Goal: Transaction & Acquisition: Purchase product/service

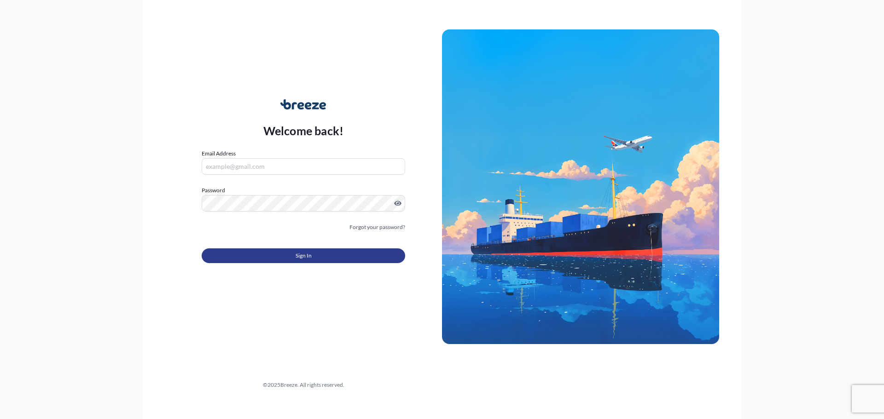
type input "[EMAIL_ADDRESS][DOMAIN_NAME]"
click at [293, 256] on button "Sign In" at bounding box center [303, 256] width 203 height 15
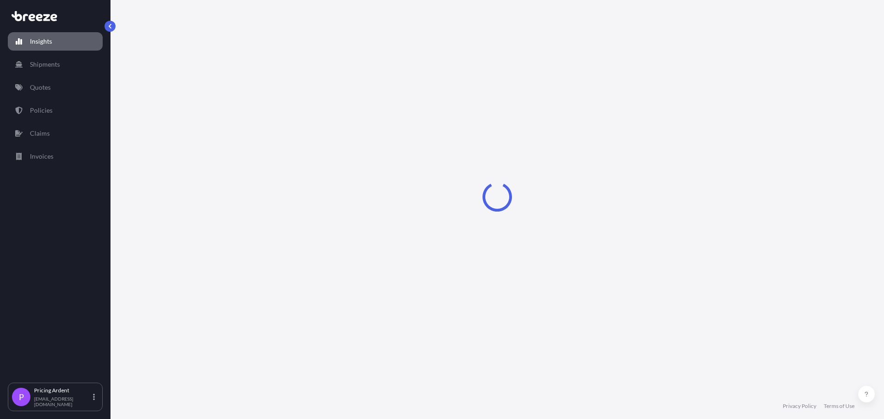
select select "2025"
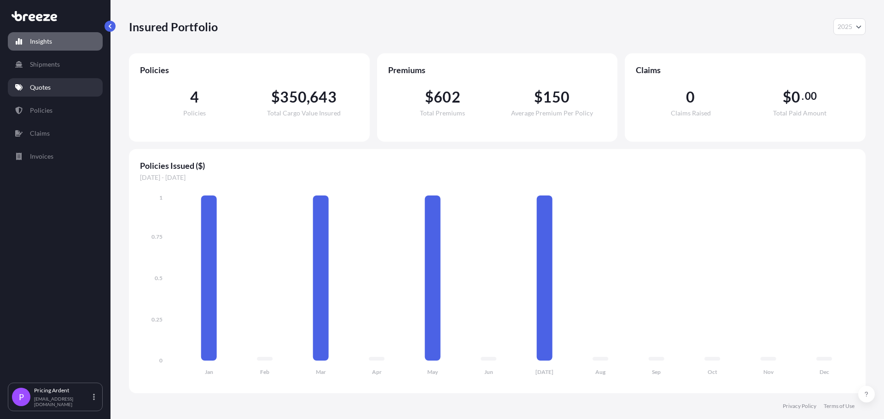
click at [48, 87] on p "Quotes" at bounding box center [40, 87] width 21 height 9
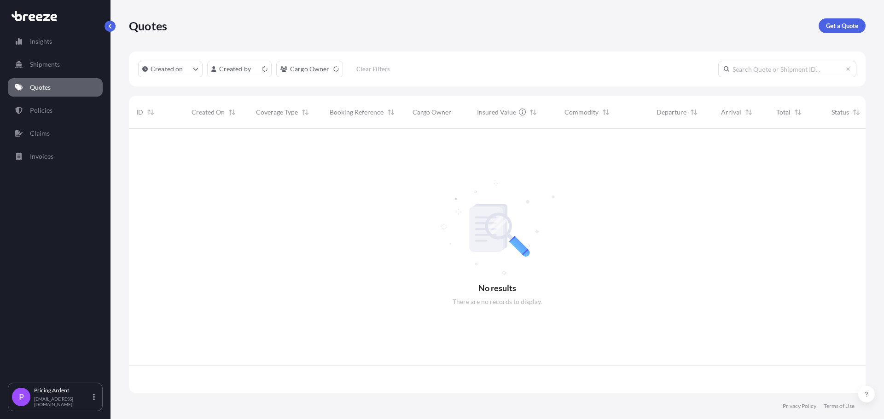
scroll to position [263, 730]
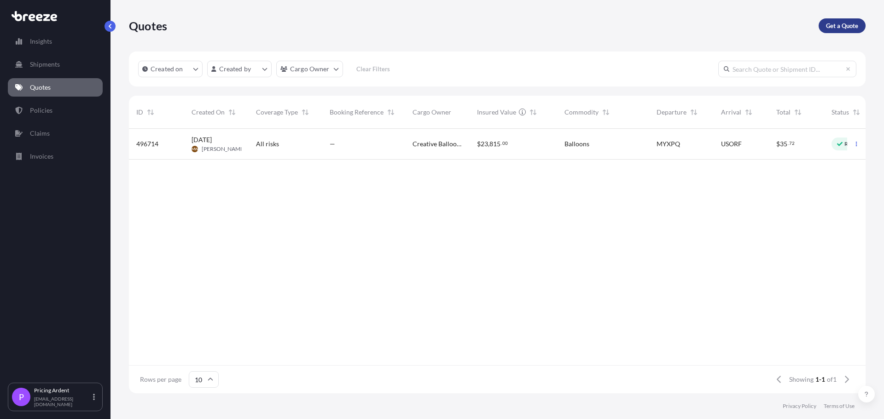
click at [848, 21] on link "Get a Quote" at bounding box center [841, 25] width 47 height 15
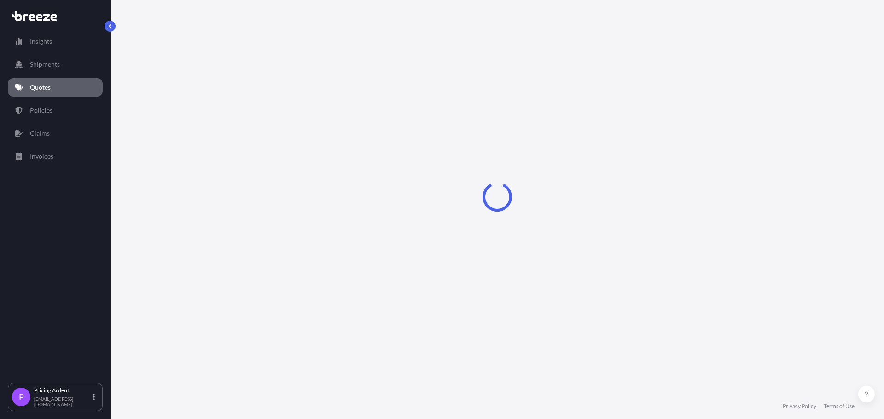
select select "Sea"
select select "1"
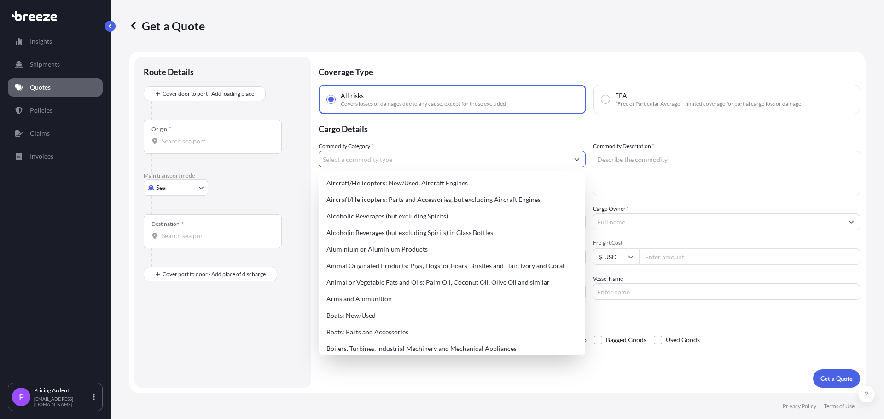
click at [330, 160] on input "Commodity Category *" at bounding box center [443, 159] width 249 height 17
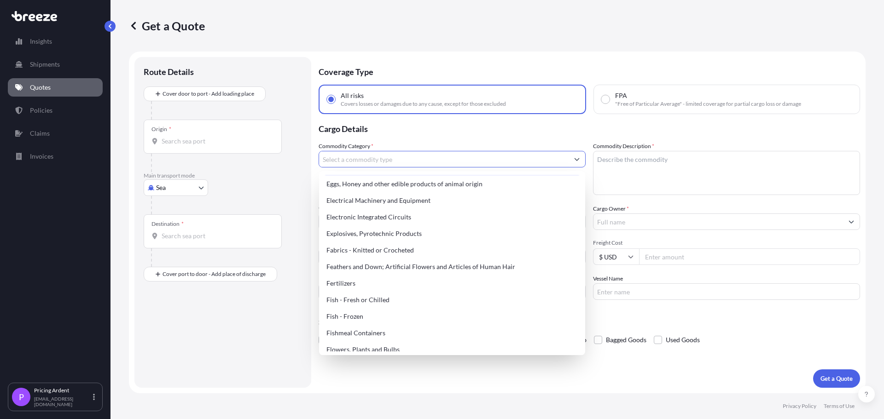
scroll to position [552, 0]
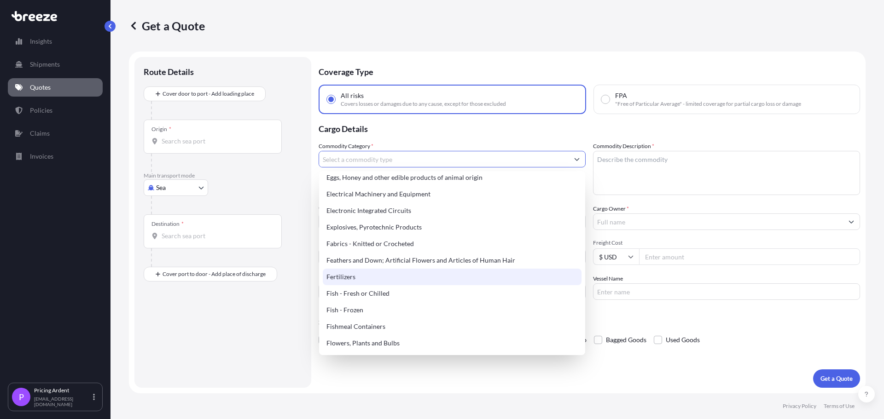
click at [372, 276] on div "Fertilizers" at bounding box center [452, 277] width 259 height 17
type input "Fertilizers"
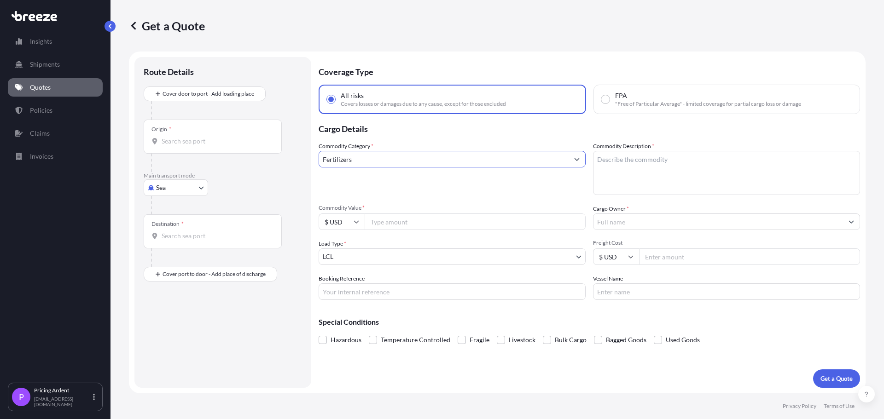
click at [605, 160] on textarea "Commodity Description *" at bounding box center [726, 173] width 267 height 44
type textarea "non hazardous liquid fertilizers"
click at [391, 220] on input "Commodity Value *" at bounding box center [475, 222] width 221 height 17
click at [384, 220] on input "Commodity Value *" at bounding box center [475, 222] width 221 height 17
type input "53846.70"
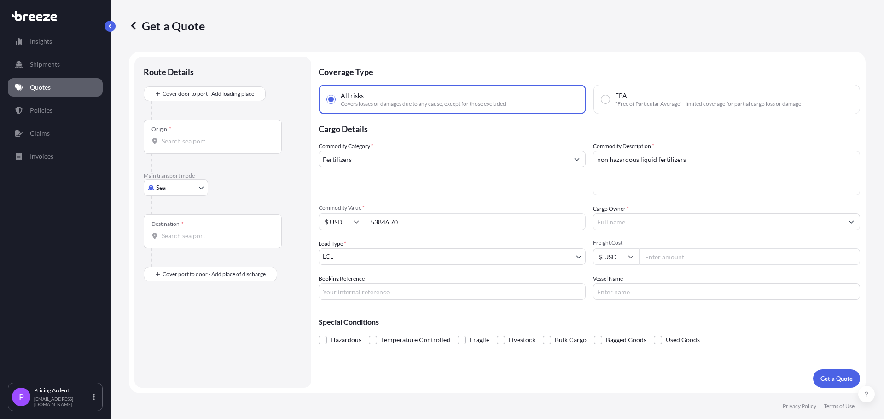
click at [662, 230] on div "Commodity Category * Fertilizers Commodity Description * non hazardous liquid f…" at bounding box center [589, 221] width 541 height 158
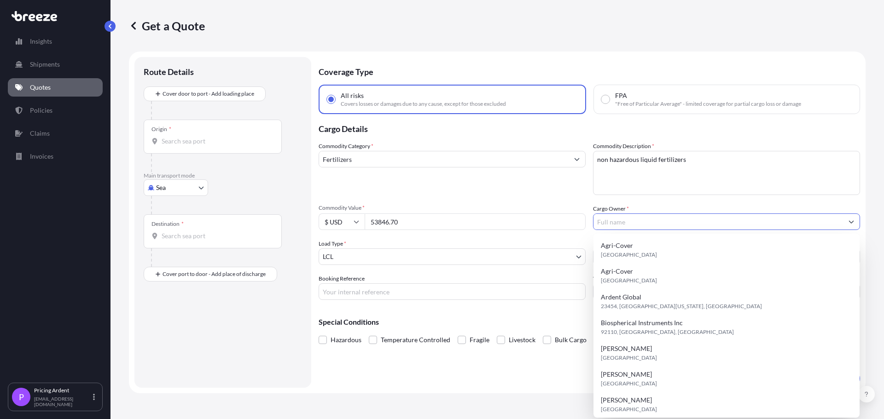
click at [657, 223] on input "Cargo Owner *" at bounding box center [717, 222] width 249 height 17
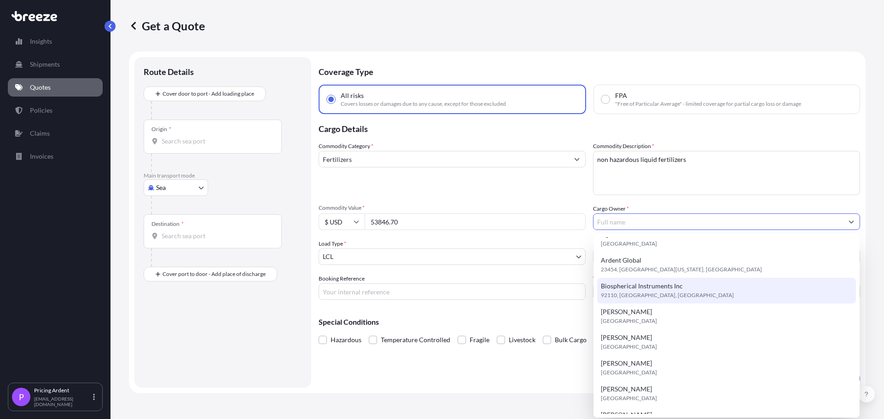
scroll to position [0, 0]
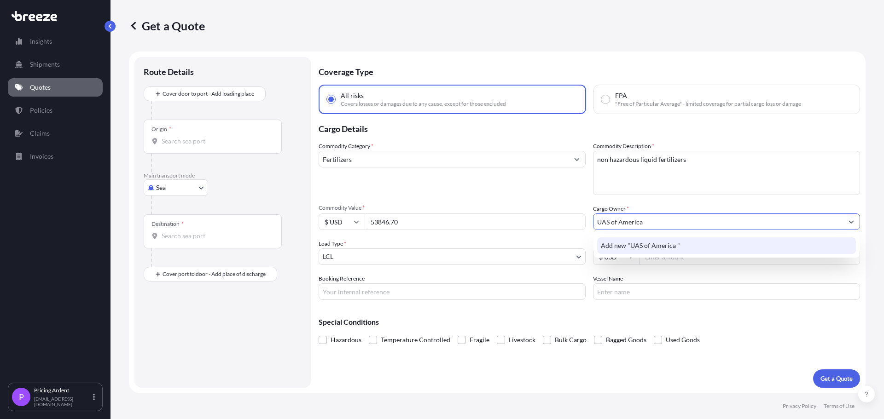
click at [651, 245] on span "Add new "UAS of America "" at bounding box center [640, 245] width 79 height 9
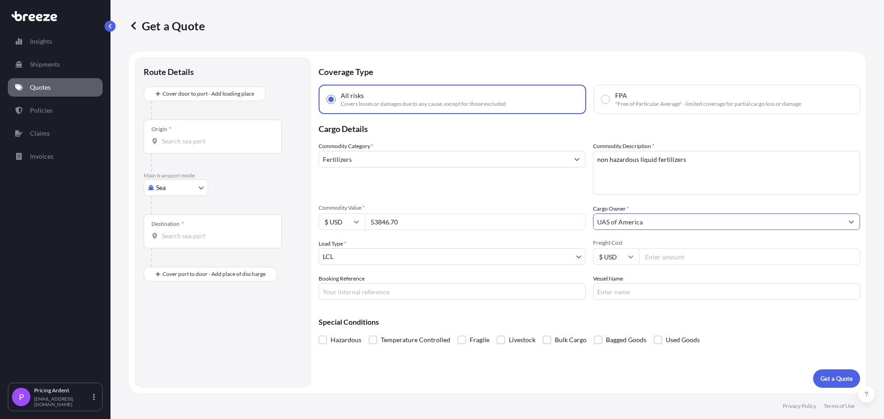
type input "UAS of America"
click at [354, 254] on body "0 options available. 1 option available. Insights Shipments Quotes Policies Cla…" at bounding box center [442, 209] width 884 height 419
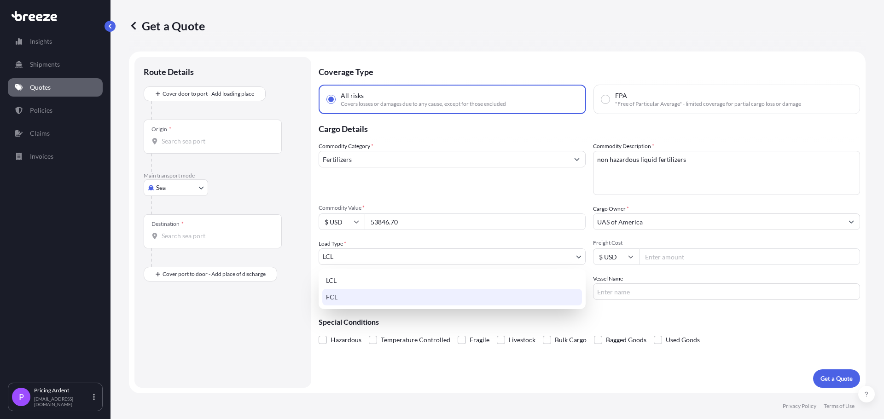
click at [340, 295] on div "FCL" at bounding box center [452, 297] width 260 height 17
select select "2"
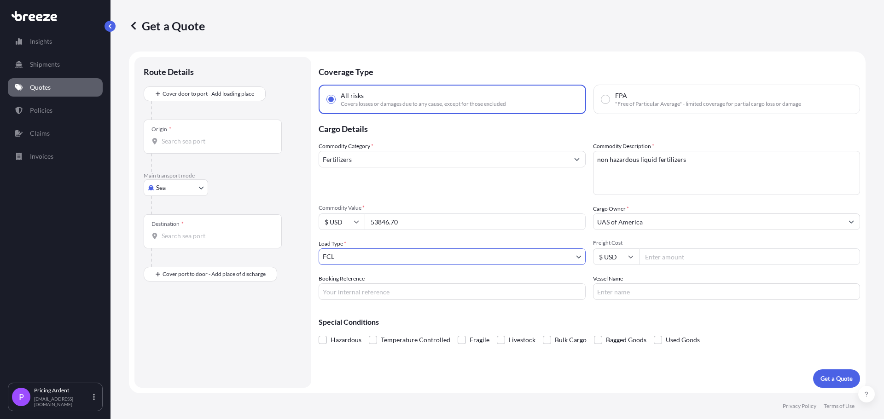
click at [414, 220] on input "53846.70" at bounding box center [475, 222] width 221 height 17
drag, startPoint x: 402, startPoint y: 220, endPoint x: 274, endPoint y: 197, distance: 130.0
click at [318, 218] on form "Route Details Cover door to port - Add loading place Place of loading Road Road…" at bounding box center [497, 223] width 736 height 342
type input "51221.70"
click at [675, 260] on input "Freight Cost" at bounding box center [749, 257] width 221 height 17
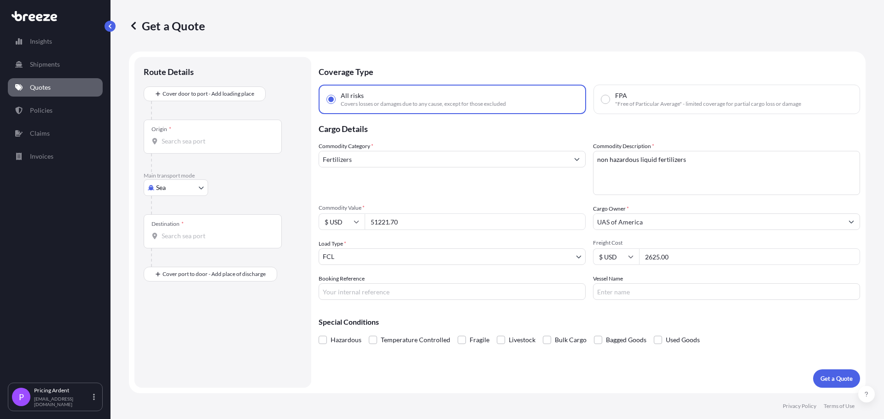
type input "2625.00"
click at [361, 296] on input "Booking Reference" at bounding box center [452, 292] width 267 height 17
type input "o"
type input "OE-25080003"
click at [620, 293] on input "Vessel Name" at bounding box center [726, 292] width 267 height 17
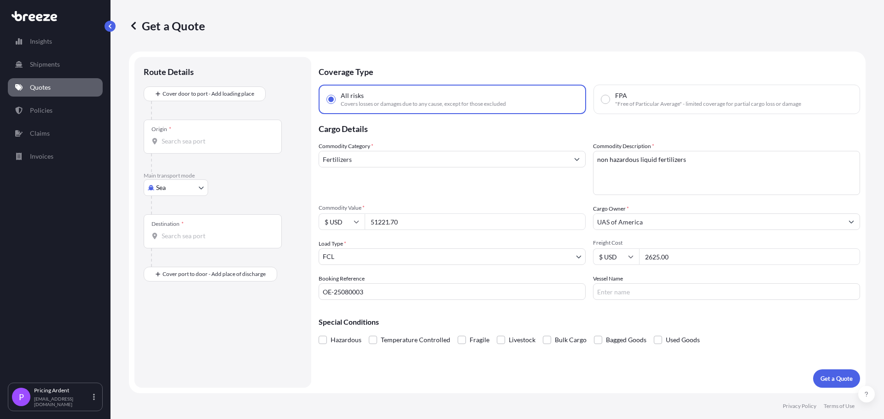
click at [620, 292] on input "Vessel Name" at bounding box center [726, 292] width 267 height 17
type input "z"
type input "ZIM OPAL"
click at [835, 383] on button "Get a Quote" at bounding box center [836, 379] width 47 height 18
click at [171, 139] on input "Origin * Please select an origin" at bounding box center [216, 141] width 109 height 9
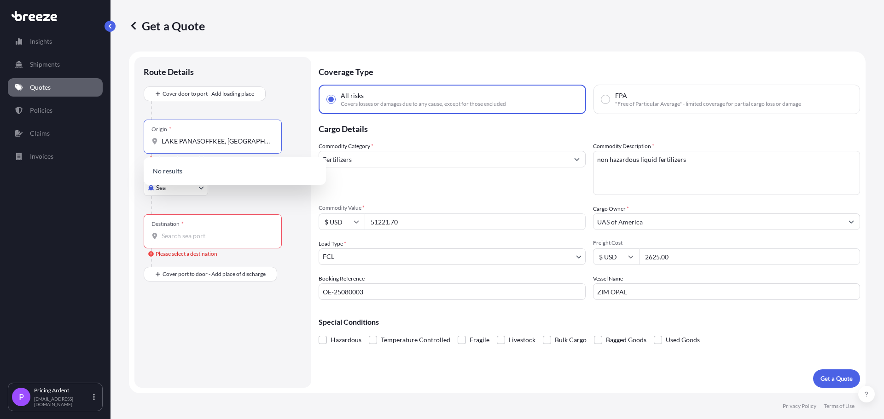
click at [286, 206] on div at bounding box center [226, 205] width 151 height 18
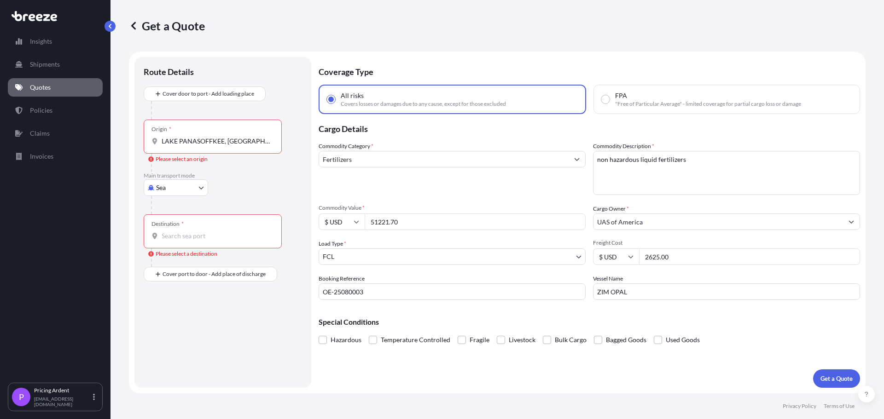
click at [153, 160] on icon at bounding box center [151, 160] width 6 height 6
click at [162, 146] on input "LAKE PANASOFFKEE, [GEOGRAPHIC_DATA]" at bounding box center [216, 141] width 109 height 9
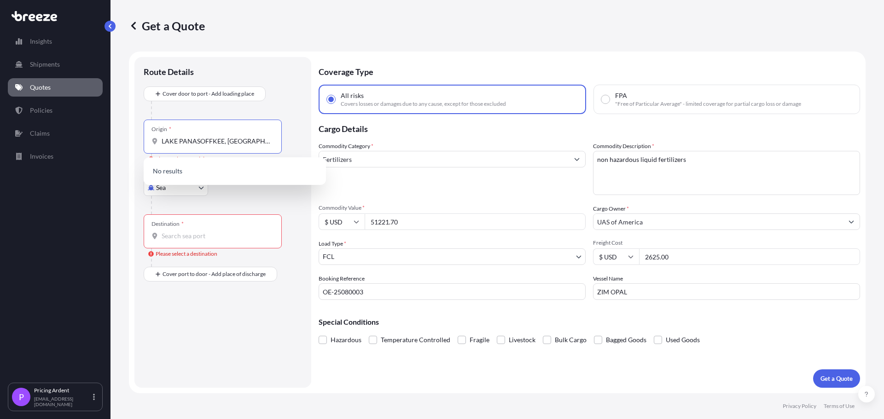
click at [175, 144] on input "LAKE PANASOFFKEE, [GEOGRAPHIC_DATA]" at bounding box center [216, 141] width 109 height 9
click at [252, 142] on input "LAKE PANASOFFKEE, [GEOGRAPHIC_DATA]" at bounding box center [216, 141] width 109 height 9
click at [210, 141] on input "LAKE PANASOFFKEE, [GEOGRAPHIC_DATA]" at bounding box center [216, 141] width 109 height 9
drag, startPoint x: 245, startPoint y: 142, endPoint x: 172, endPoint y: 140, distance: 73.2
click at [172, 140] on input "LAKE PANASOFKEE, [GEOGRAPHIC_DATA]" at bounding box center [216, 141] width 109 height 9
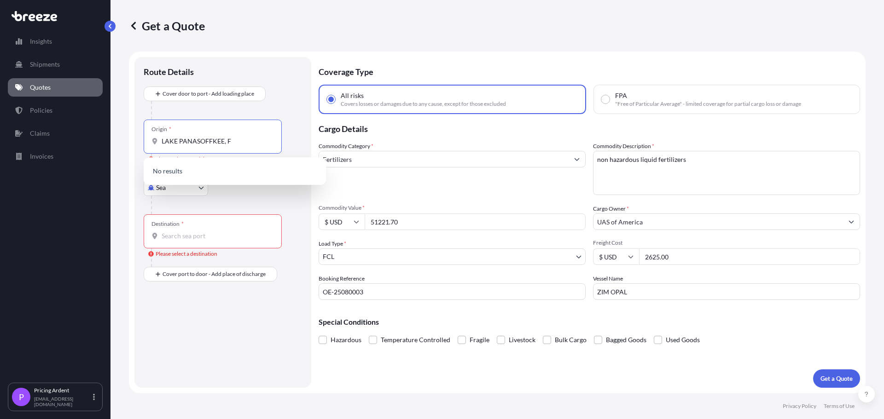
type input "LAKE PANASOFFKEE, [GEOGRAPHIC_DATA]"
click at [232, 199] on div at bounding box center [226, 205] width 151 height 18
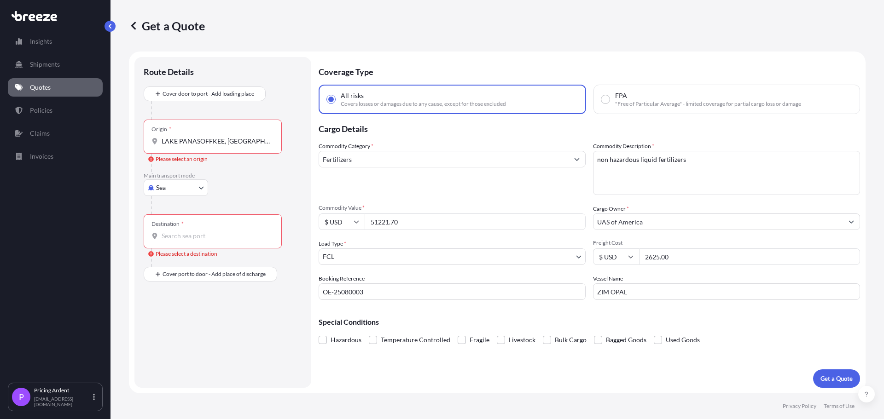
click at [162, 237] on input "Destination * Please select a destination" at bounding box center [216, 236] width 109 height 9
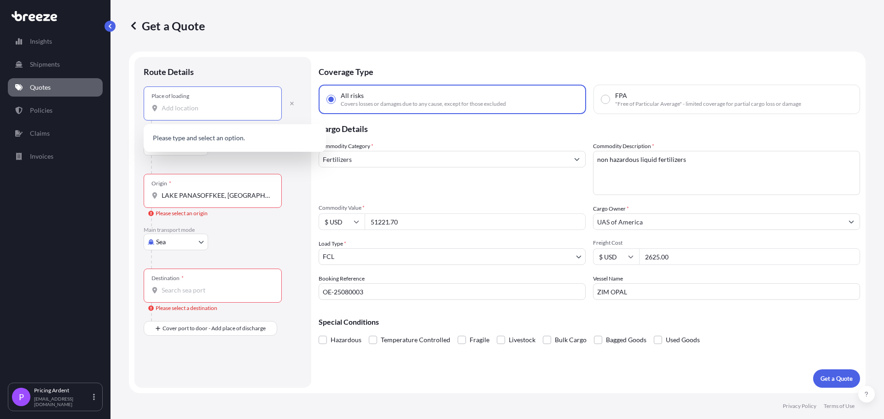
click at [178, 109] on input "Place of loading" at bounding box center [216, 108] width 109 height 9
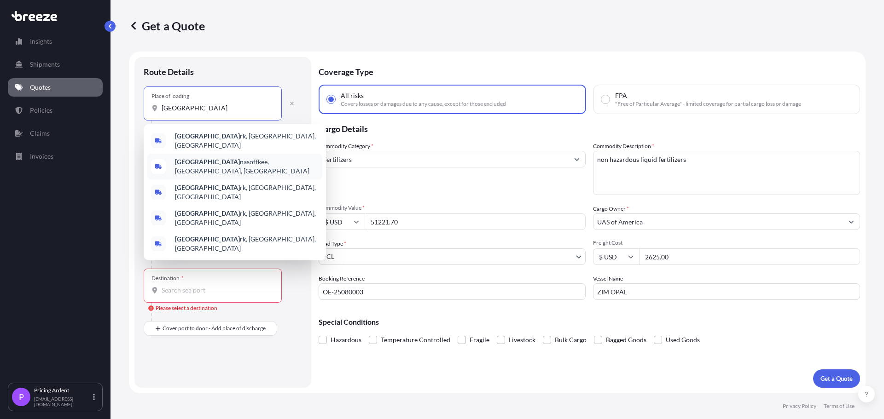
click at [207, 160] on span "Lake Pa nasoffkee, [GEOGRAPHIC_DATA], [GEOGRAPHIC_DATA]" at bounding box center [247, 166] width 144 height 18
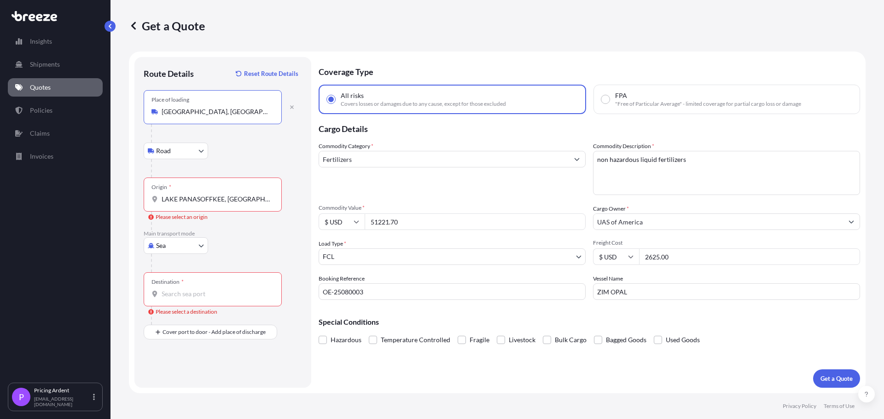
type input "[GEOGRAPHIC_DATA], [GEOGRAPHIC_DATA], [GEOGRAPHIC_DATA]"
click at [178, 195] on input "LAKE PANASOFFKEE, [GEOGRAPHIC_DATA]" at bounding box center [216, 199] width 109 height 9
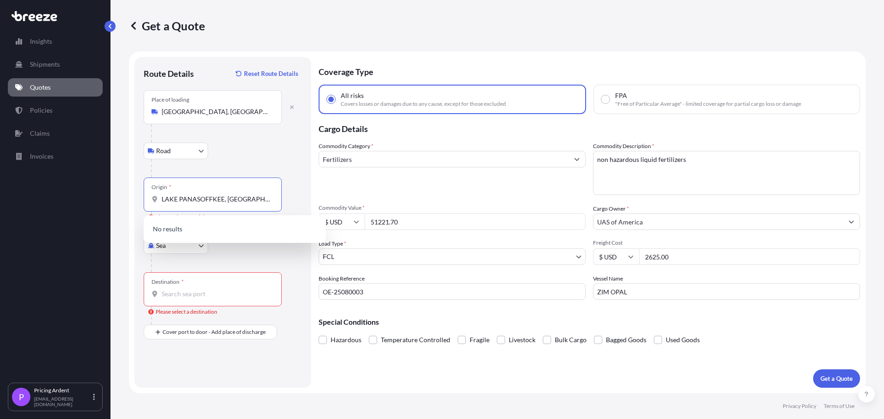
drag, startPoint x: 241, startPoint y: 202, endPoint x: 162, endPoint y: 201, distance: 79.2
click at [162, 201] on input "LAKE PANASOFFKEE, [GEOGRAPHIC_DATA]" at bounding box center [216, 199] width 109 height 9
type input "USSAV - [GEOGRAPHIC_DATA], [GEOGRAPHIC_DATA]"
click at [170, 298] on input "Destination * Please select a destination" at bounding box center [216, 294] width 109 height 9
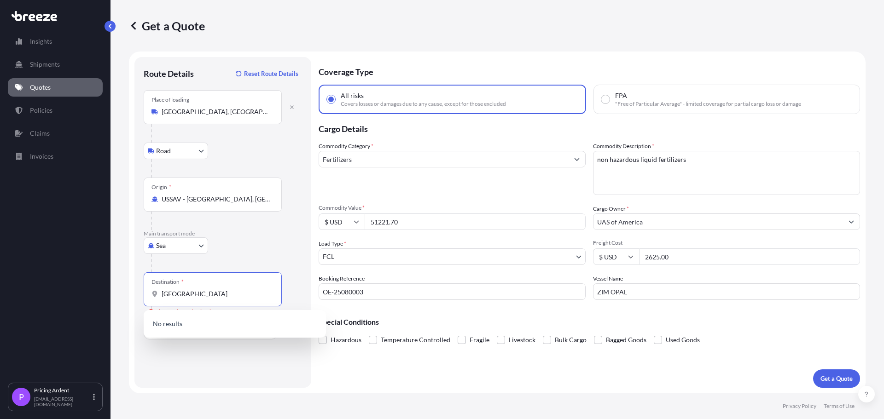
drag, startPoint x: 209, startPoint y: 295, endPoint x: 158, endPoint y: 291, distance: 50.3
click at [158, 291] on div "[GEOGRAPHIC_DATA]" at bounding box center [212, 294] width 122 height 9
type input "S"
click at [261, 246] on div "Sea Sea Air Road Rail" at bounding box center [223, 246] width 158 height 17
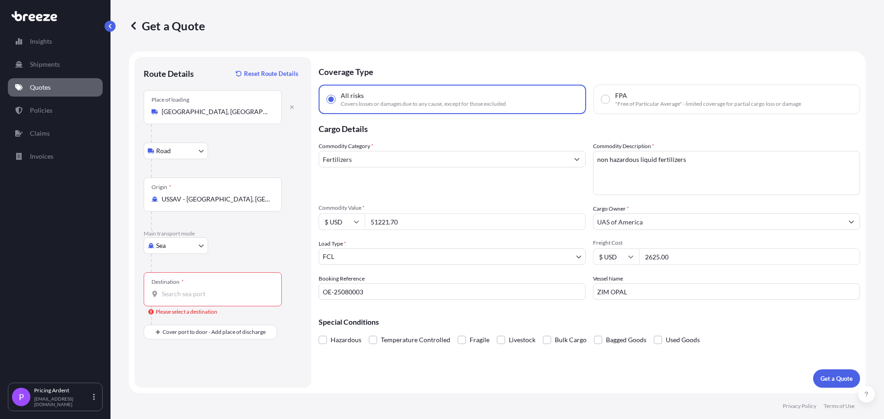
click at [165, 290] on input "Destination * Please select a destination" at bounding box center [216, 294] width 109 height 9
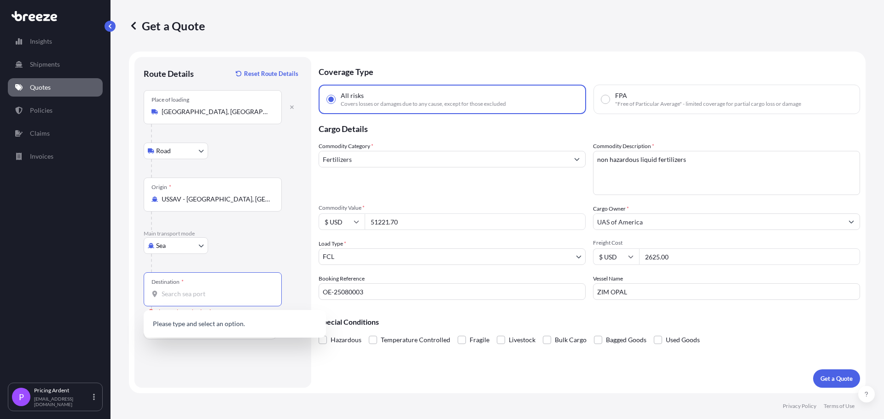
click at [197, 291] on input "Destination * Please select a destination" at bounding box center [216, 294] width 109 height 9
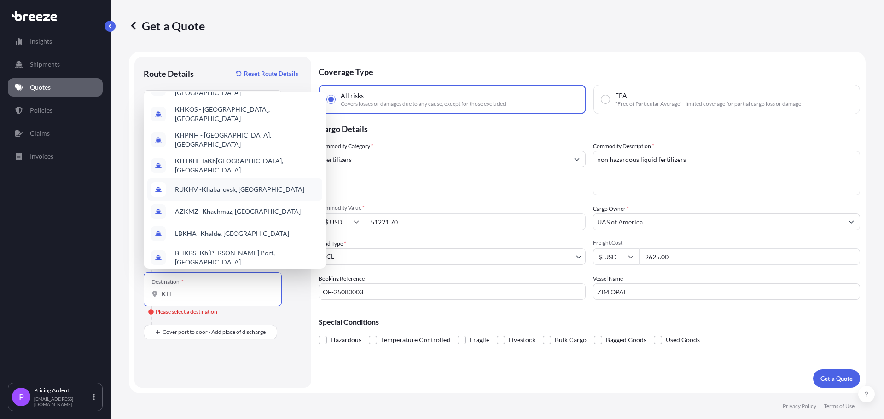
scroll to position [52, 0]
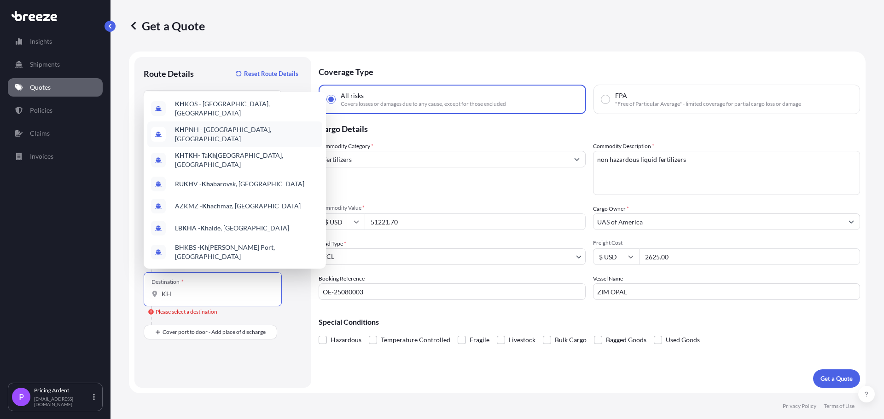
click at [206, 125] on span "KH PNH - [GEOGRAPHIC_DATA], [GEOGRAPHIC_DATA]" at bounding box center [247, 134] width 144 height 18
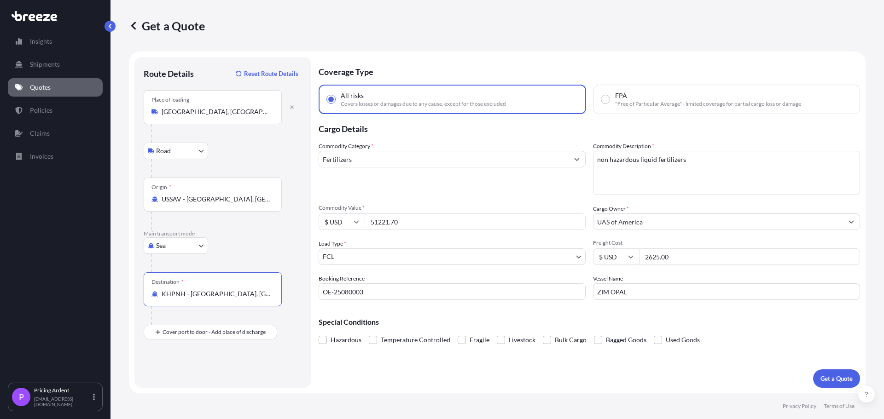
type input "KHPNH - [GEOGRAPHIC_DATA], [GEOGRAPHIC_DATA]"
click at [208, 369] on div "Route Details Reset Route Details Place of loading [GEOGRAPHIC_DATA], [GEOGRAPH…" at bounding box center [223, 222] width 158 height 313
click at [829, 375] on p "Get a Quote" at bounding box center [836, 378] width 32 height 9
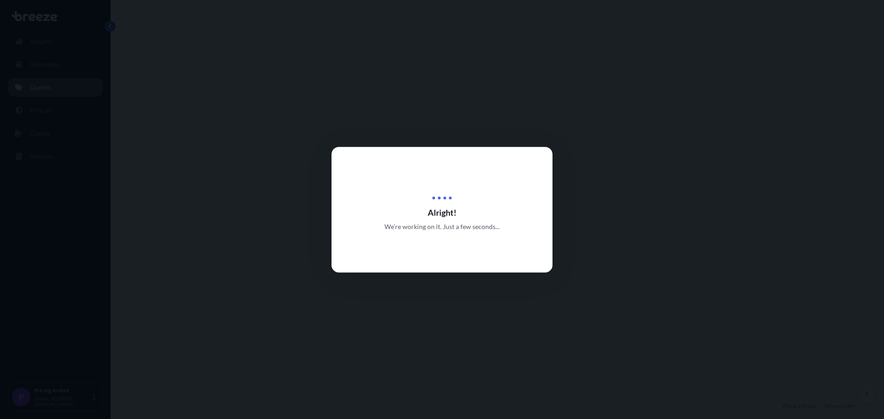
select select "Road"
select select "Sea"
select select "2"
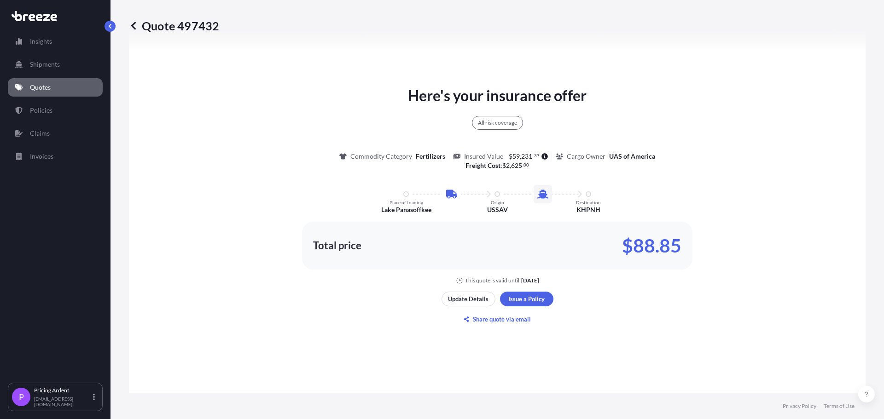
scroll to position [472, 0]
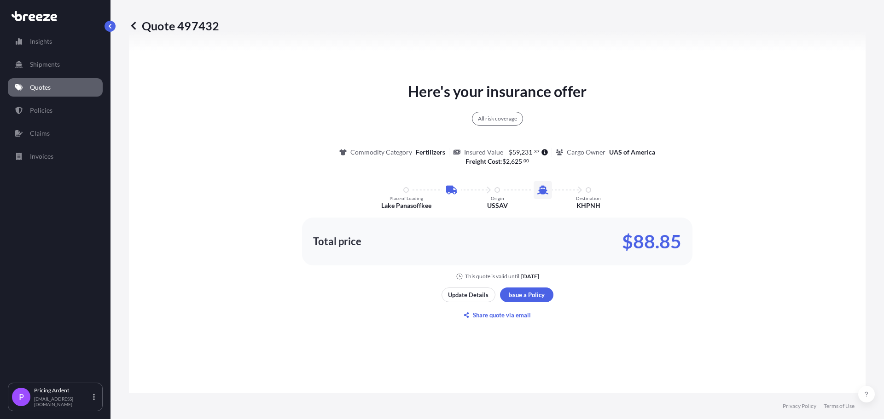
drag, startPoint x: 782, startPoint y: 228, endPoint x: 756, endPoint y: 252, distance: 35.2
click at [782, 228] on div "Here's your insurance offer All risk coverage Commodity Category Fertilizers In…" at bounding box center [497, 181] width 711 height 200
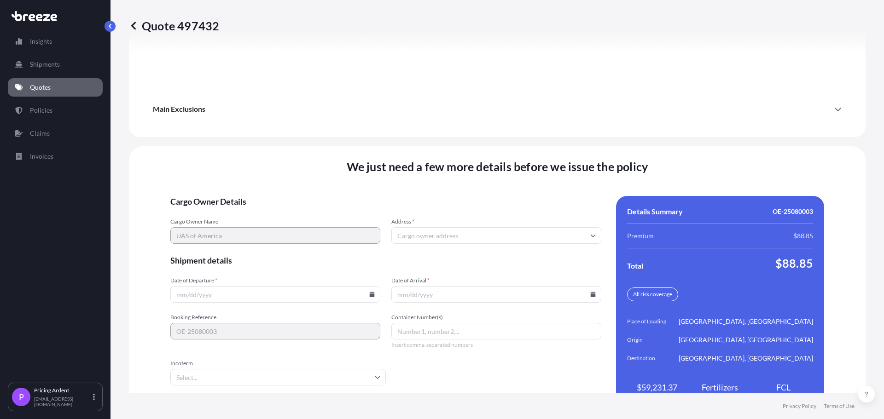
scroll to position [1188, 0]
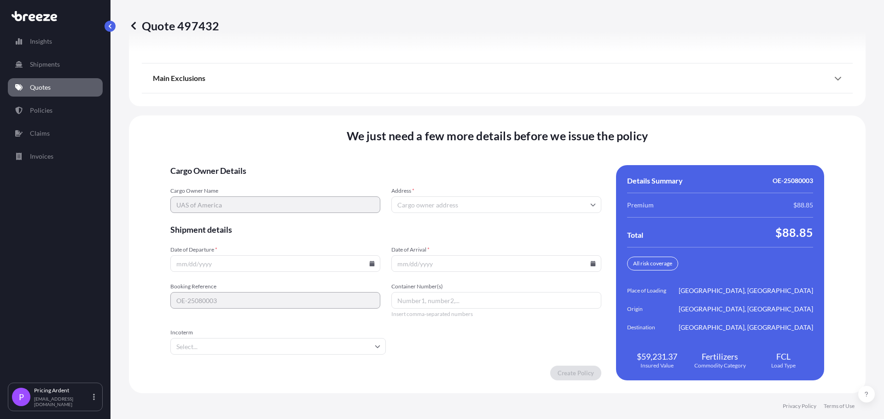
click at [427, 203] on input "Address *" at bounding box center [496, 205] width 210 height 17
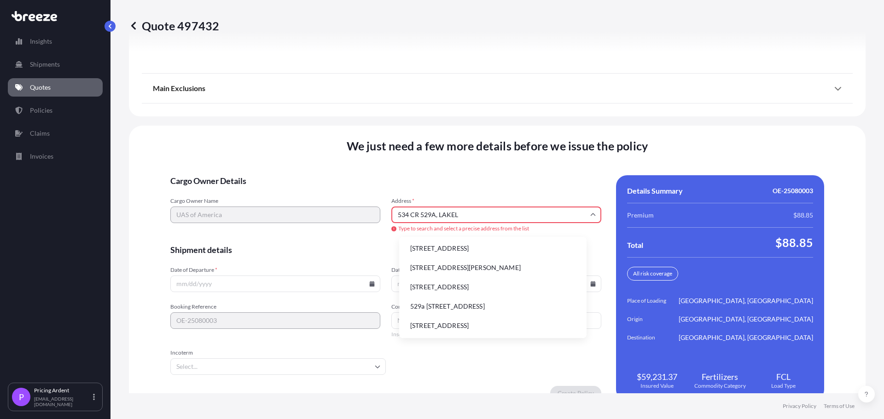
scroll to position [0, 0]
type input "[STREET_ADDRESS]"
click at [473, 188] on form "Cargo Owner Details Cargo Owner Name UAS of America Address * [STREET_ADDRESS] …" at bounding box center [385, 288] width 431 height 226
click at [351, 235] on form "Cargo Owner Details Cargo Owner Name UAS of America Address * [STREET_ADDRESS] …" at bounding box center [385, 288] width 431 height 226
click at [417, 255] on span "Shipment details" at bounding box center [385, 249] width 431 height 11
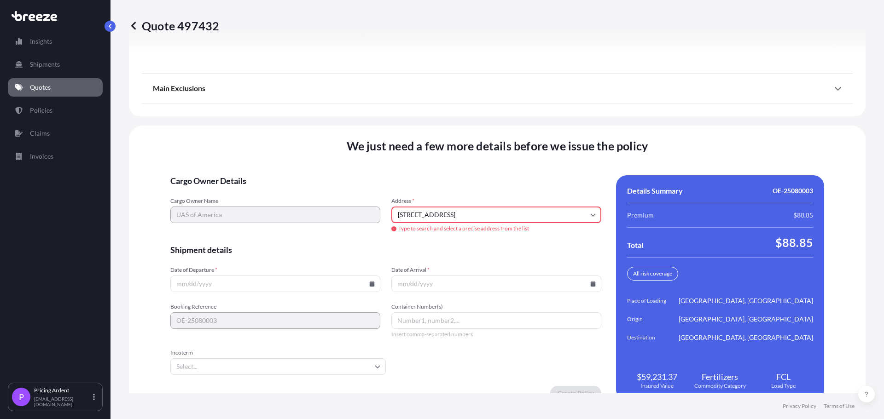
click at [226, 287] on input "Date of Departure *" at bounding box center [275, 284] width 210 height 17
click at [235, 282] on input "Date of Departure *" at bounding box center [275, 284] width 210 height 17
click at [375, 284] on icon at bounding box center [372, 284] width 5 height 6
click at [318, 220] on button "22" at bounding box center [316, 219] width 15 height 15
type input "[DATE]"
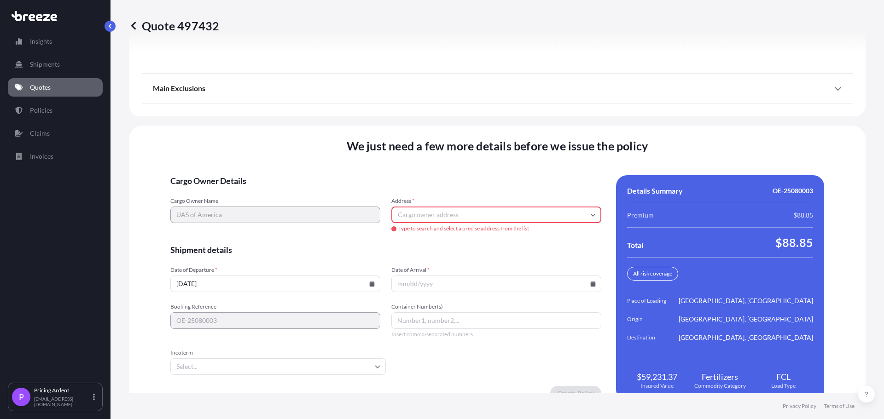
click at [427, 287] on input "Date of Arrival *" at bounding box center [496, 284] width 210 height 17
click at [591, 284] on icon at bounding box center [593, 284] width 5 height 6
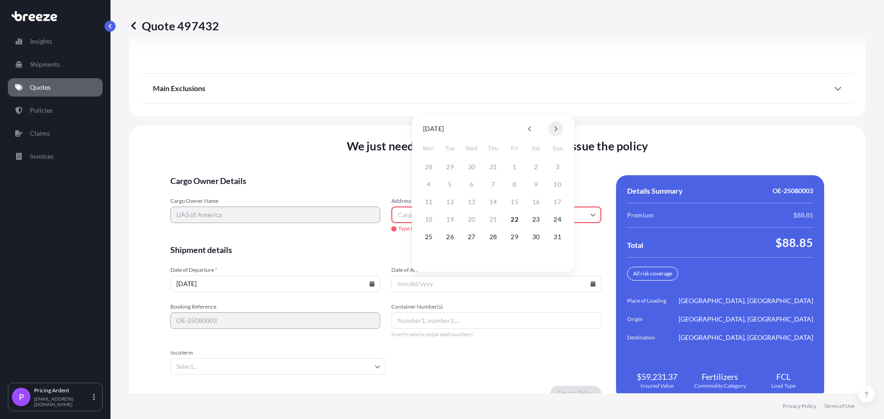
click at [554, 125] on button at bounding box center [555, 129] width 15 height 15
click at [498, 166] on button "2" at bounding box center [493, 167] width 15 height 15
type input "[DATE]"
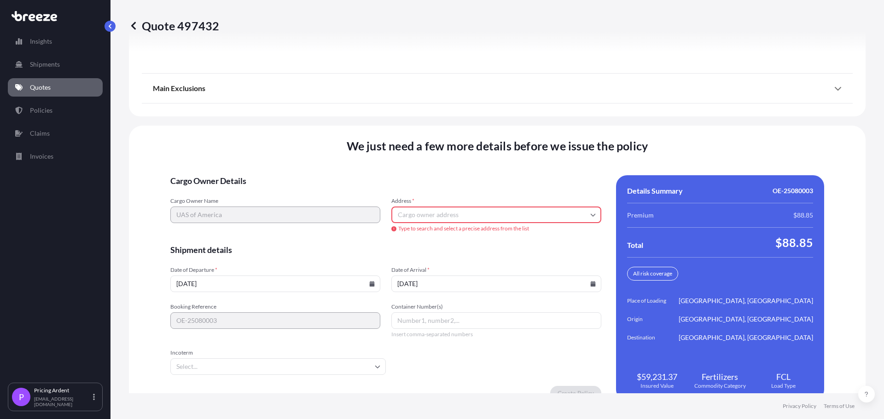
click at [432, 322] on input "Container Number(s)" at bounding box center [496, 321] width 210 height 17
click at [412, 325] on input "Container Number(s)" at bounding box center [496, 321] width 210 height 17
paste input "ZCSU8853268"
type input "ZCSU8853268"
click at [226, 364] on input "Incoterm" at bounding box center [277, 367] width 215 height 17
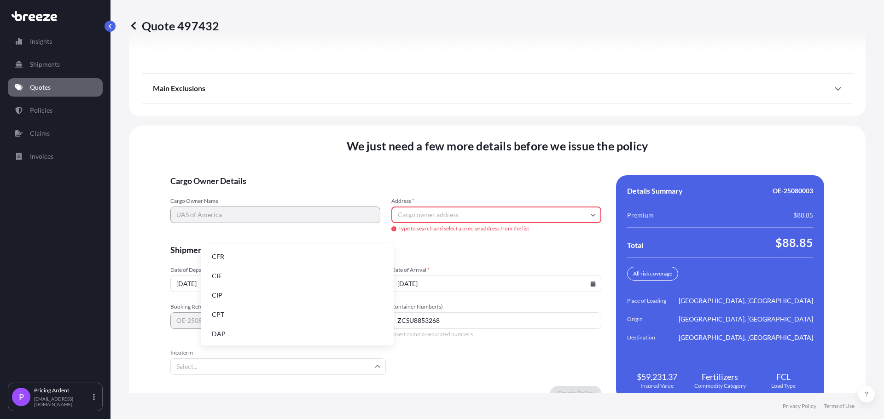
click at [239, 275] on li "CIF" at bounding box center [296, 275] width 185 height 17
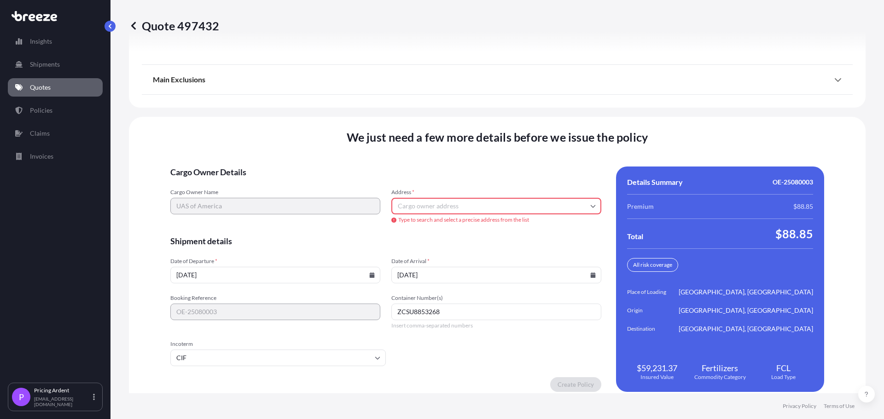
scroll to position [1208, 0]
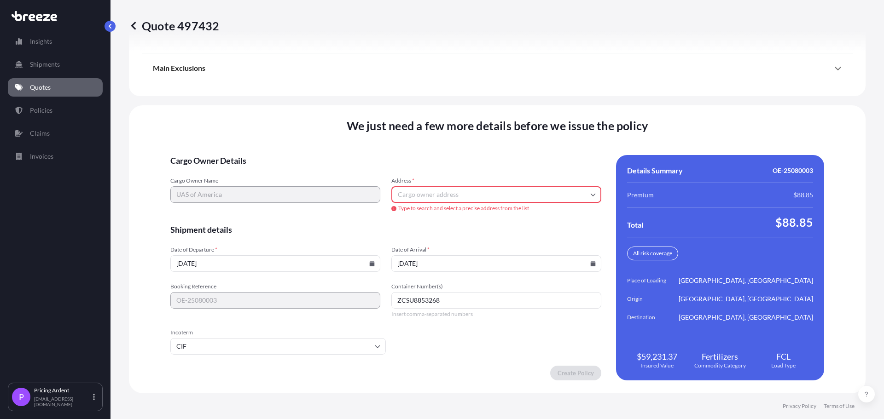
click at [489, 363] on form "Cargo Owner Details Cargo Owner Name UAS of America Address * Type to search an…" at bounding box center [385, 268] width 431 height 226
click at [405, 192] on input "Address *" at bounding box center [496, 194] width 210 height 17
click at [411, 199] on input "Address *" at bounding box center [496, 194] width 210 height 17
paste input "[STREET_ADDRESS]"
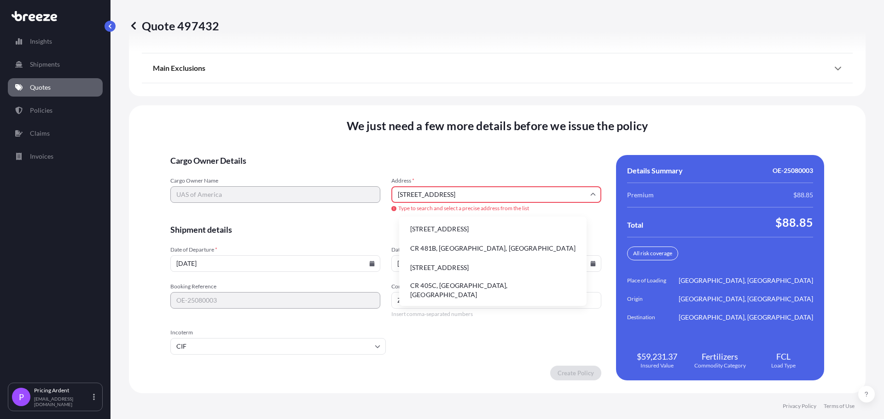
click at [415, 225] on li "[STREET_ADDRESS]" at bounding box center [493, 228] width 180 height 17
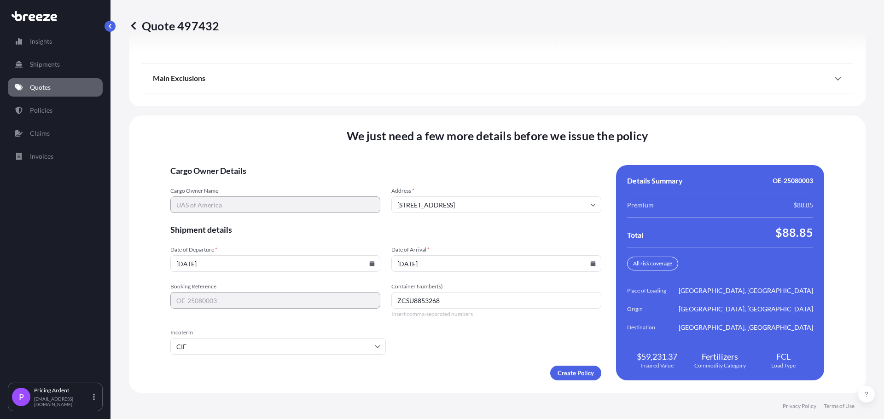
scroll to position [1188, 0]
click at [429, 203] on input "[STREET_ADDRESS]" at bounding box center [496, 205] width 210 height 17
click at [429, 206] on input "[STREET_ADDRESS]" at bounding box center [496, 205] width 210 height 17
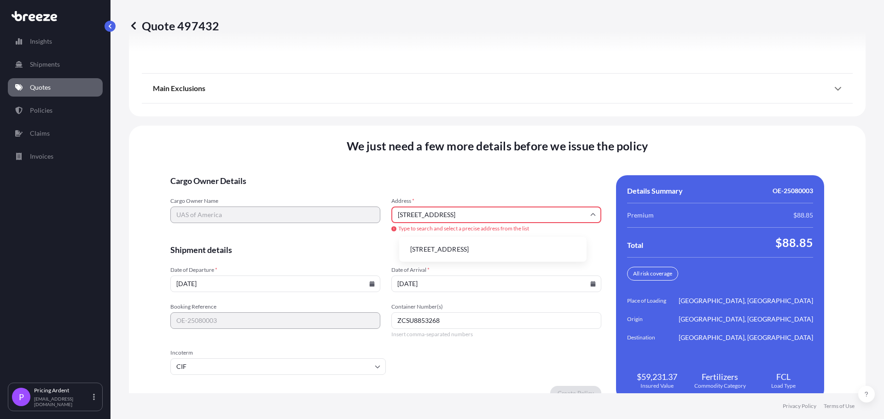
click at [439, 250] on li "[STREET_ADDRESS]" at bounding box center [493, 249] width 180 height 17
type input "[STREET_ADDRESS]"
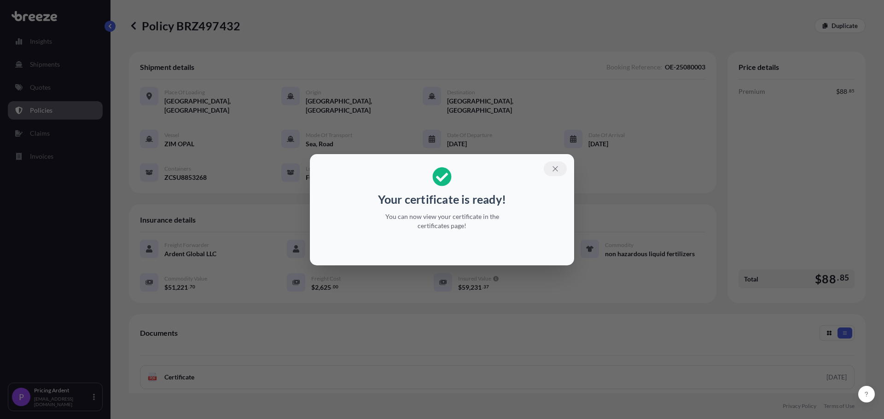
click at [556, 169] on icon "button" at bounding box center [554, 168] width 5 height 5
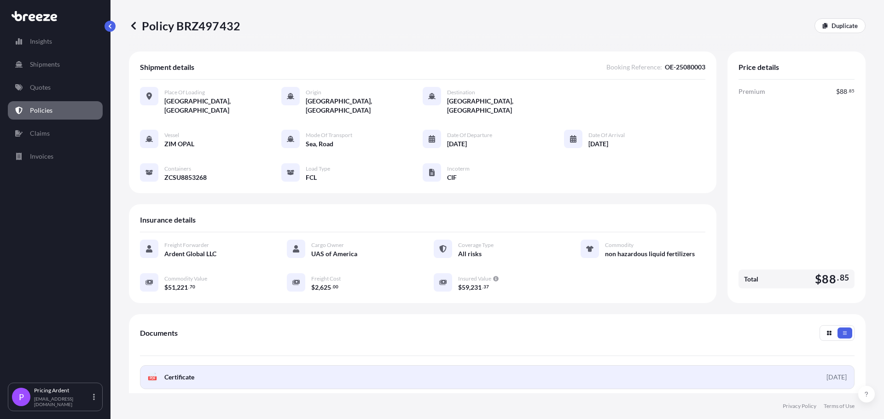
click at [177, 373] on span "Certificate" at bounding box center [179, 377] width 30 height 9
